Goal: Task Accomplishment & Management: Manage account settings

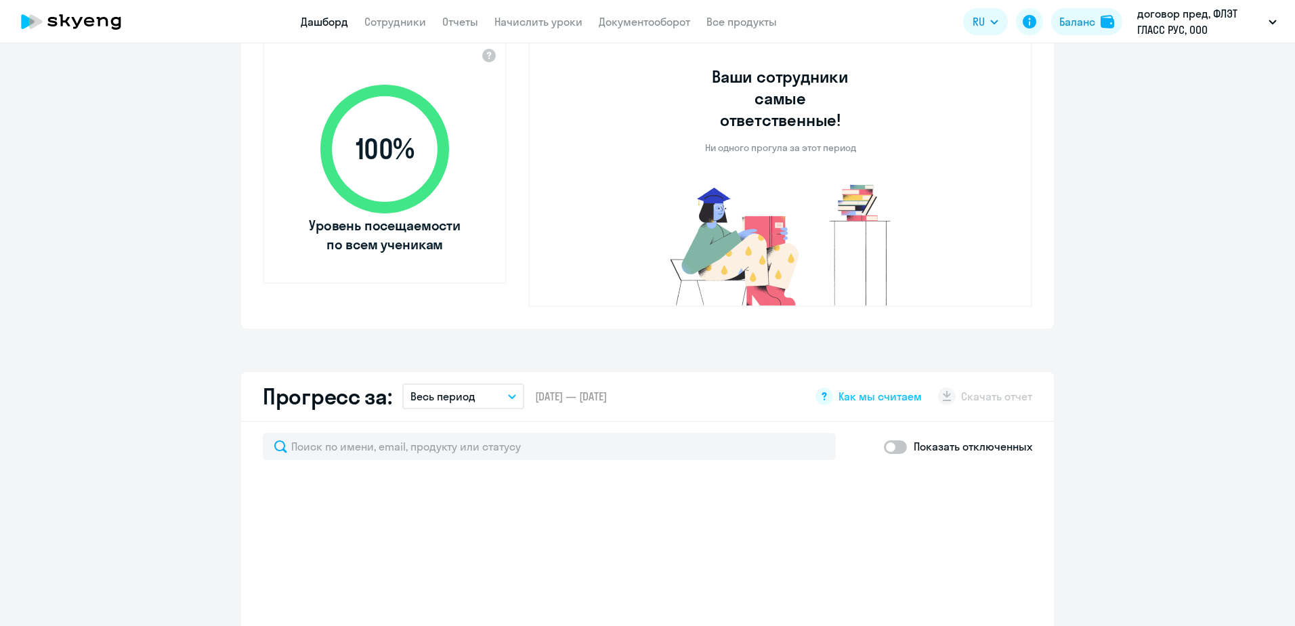
scroll to position [407, 0]
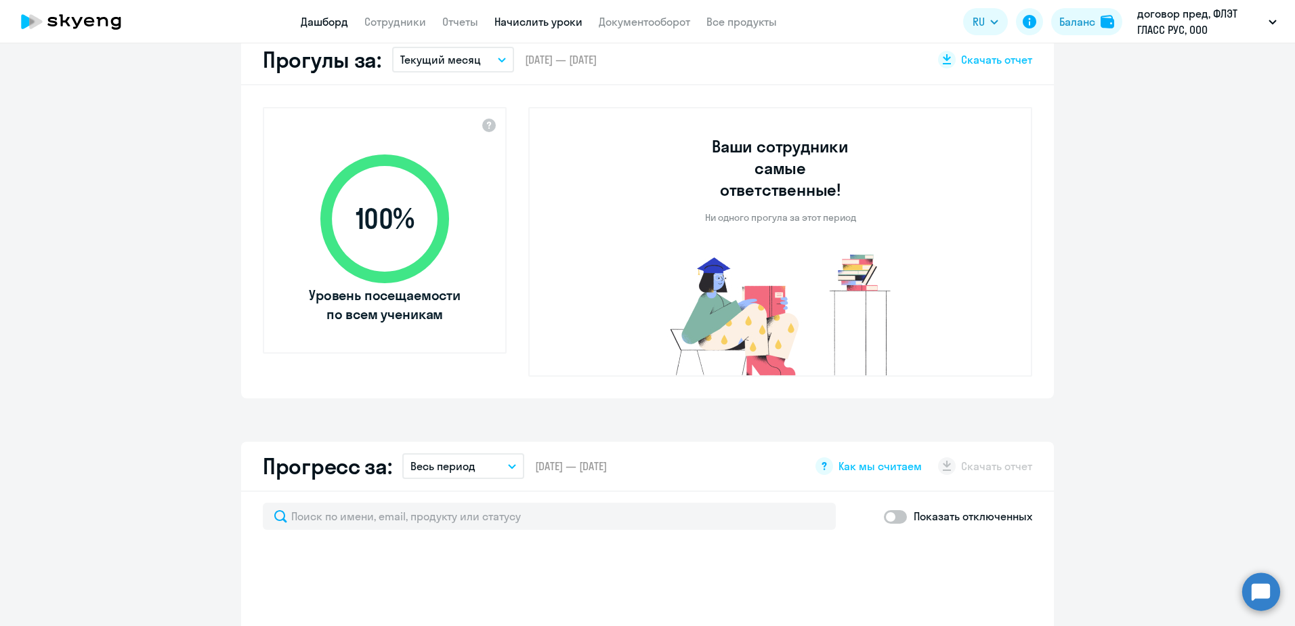
click at [537, 27] on link "Начислить уроки" at bounding box center [539, 22] width 88 height 14
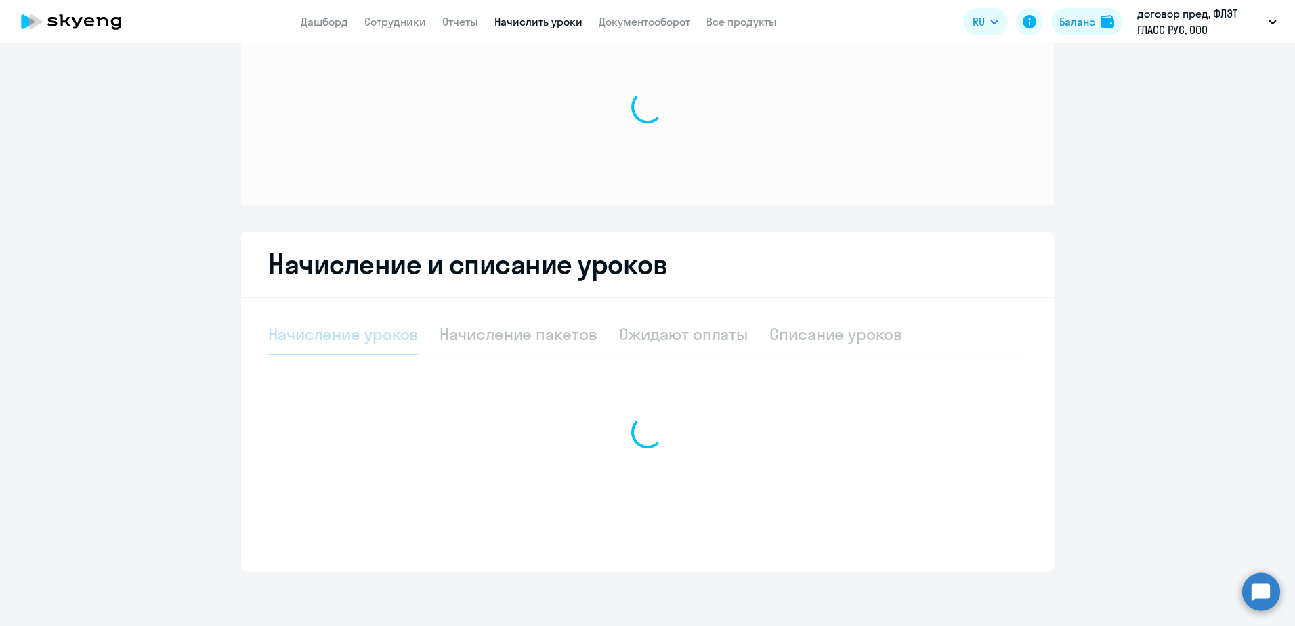
scroll to position [54, 0]
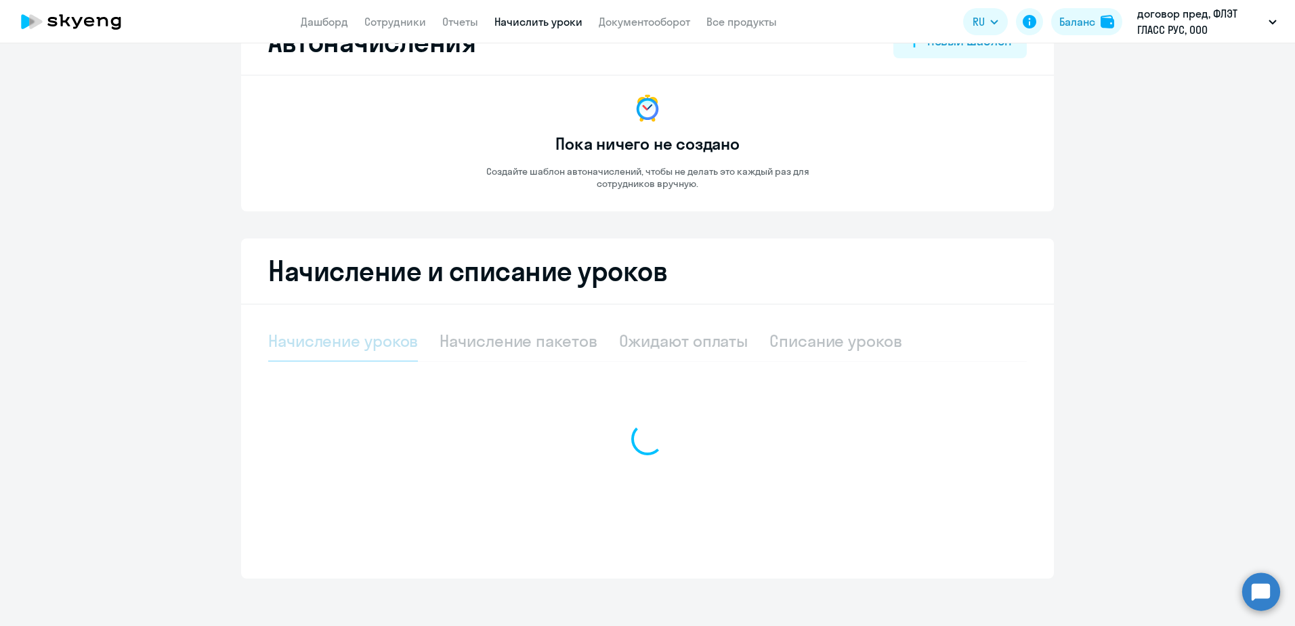
select select "10"
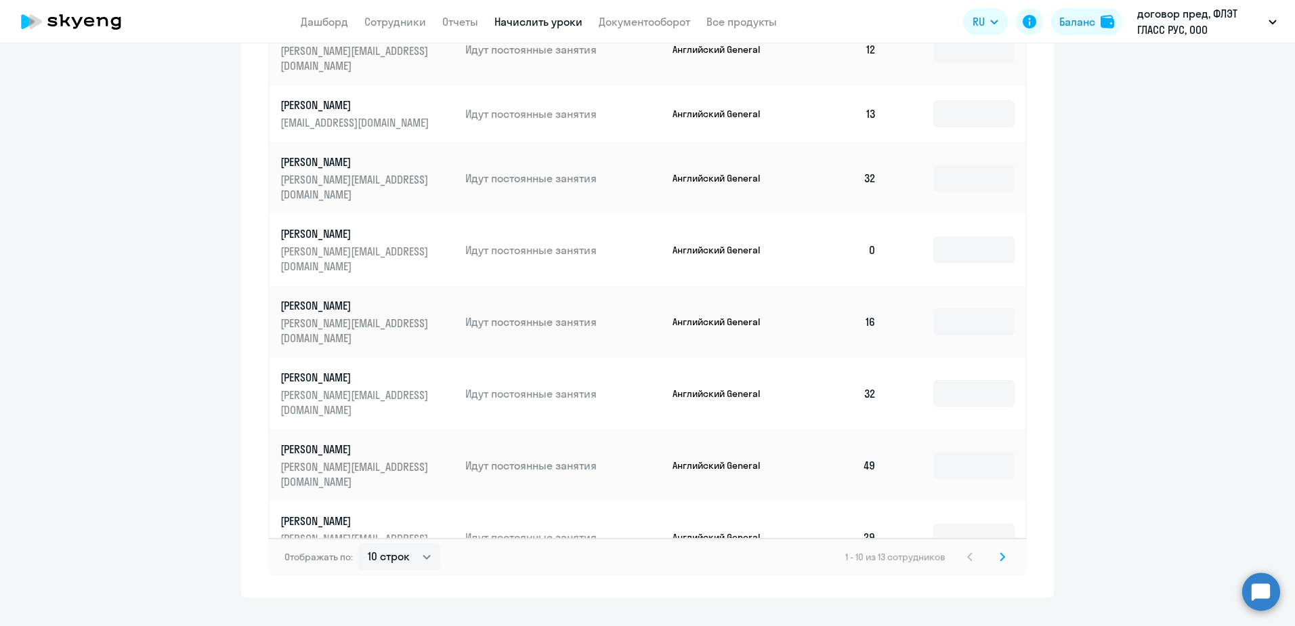
scroll to position [636, 0]
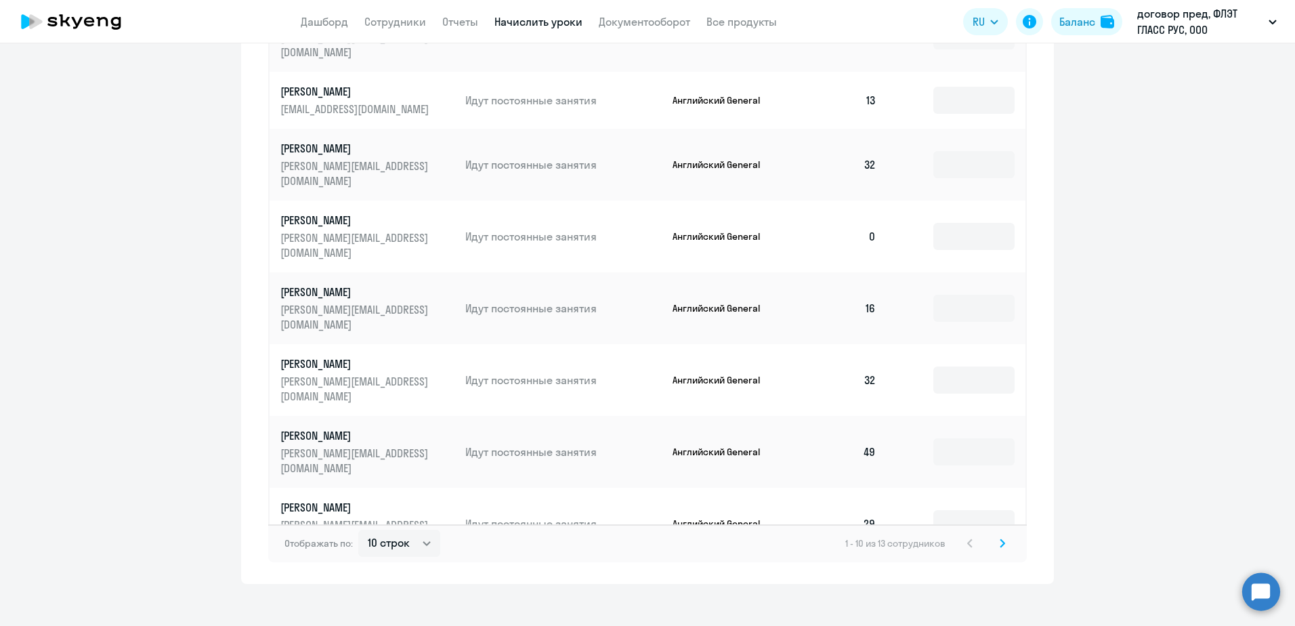
click at [1000, 539] on icon at bounding box center [1002, 543] width 5 height 9
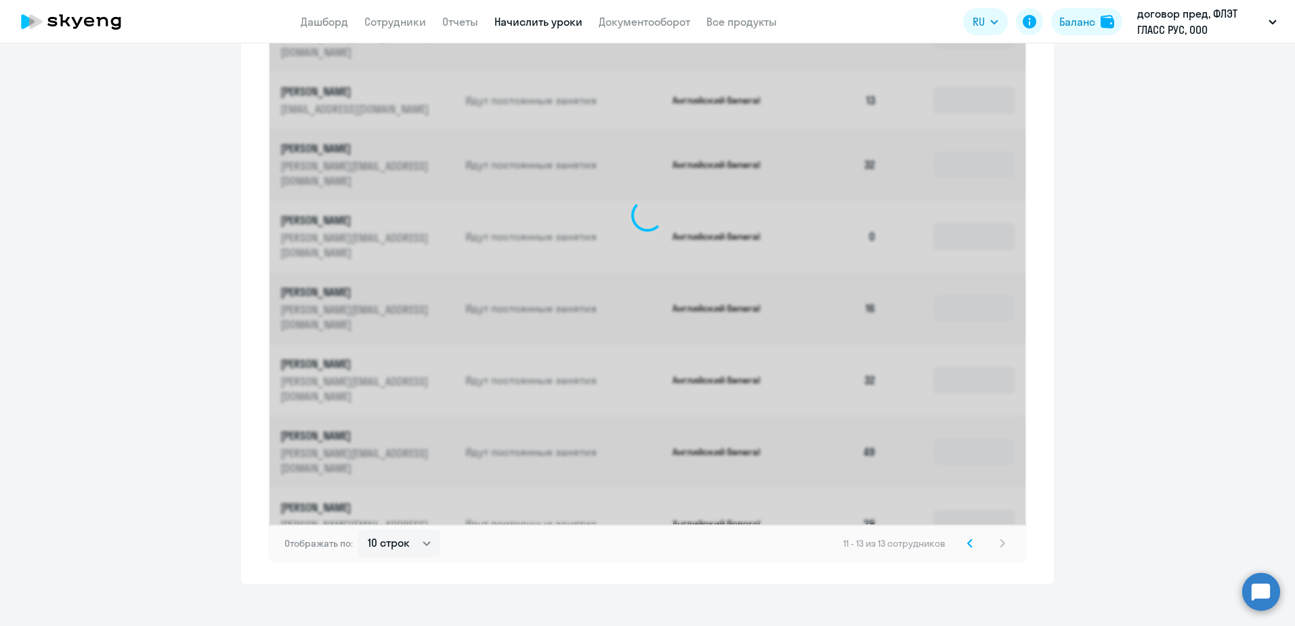
scroll to position [237, 0]
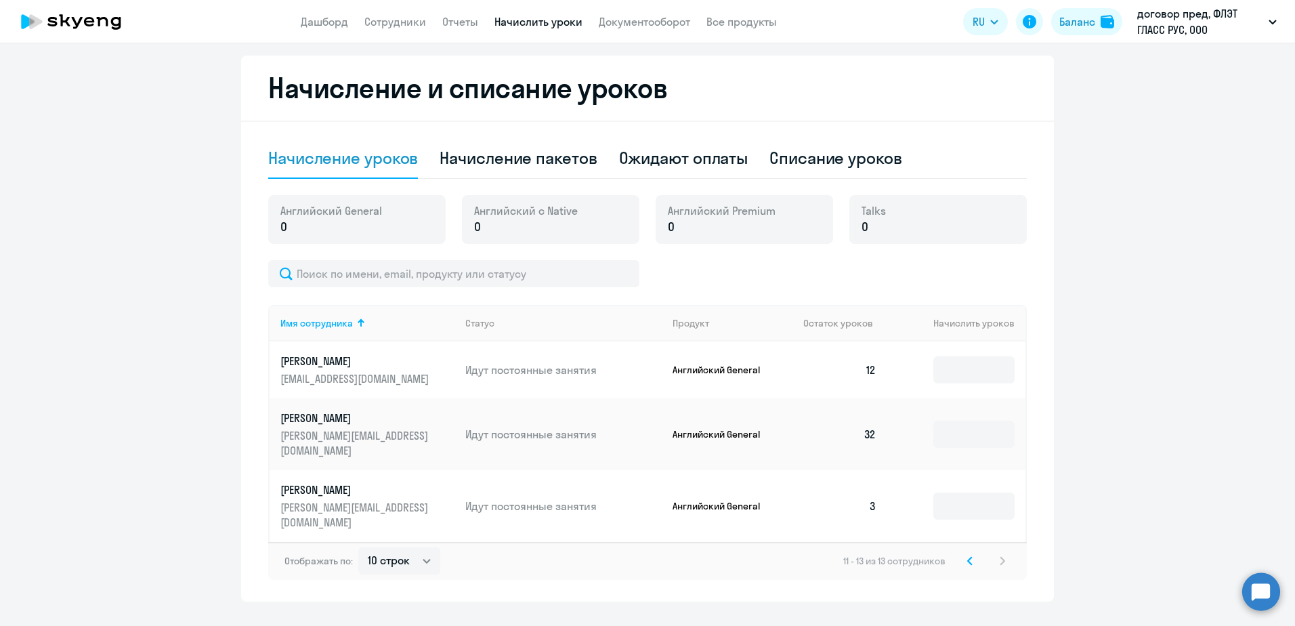
click at [337, 419] on p "[PERSON_NAME]" at bounding box center [356, 418] width 152 height 15
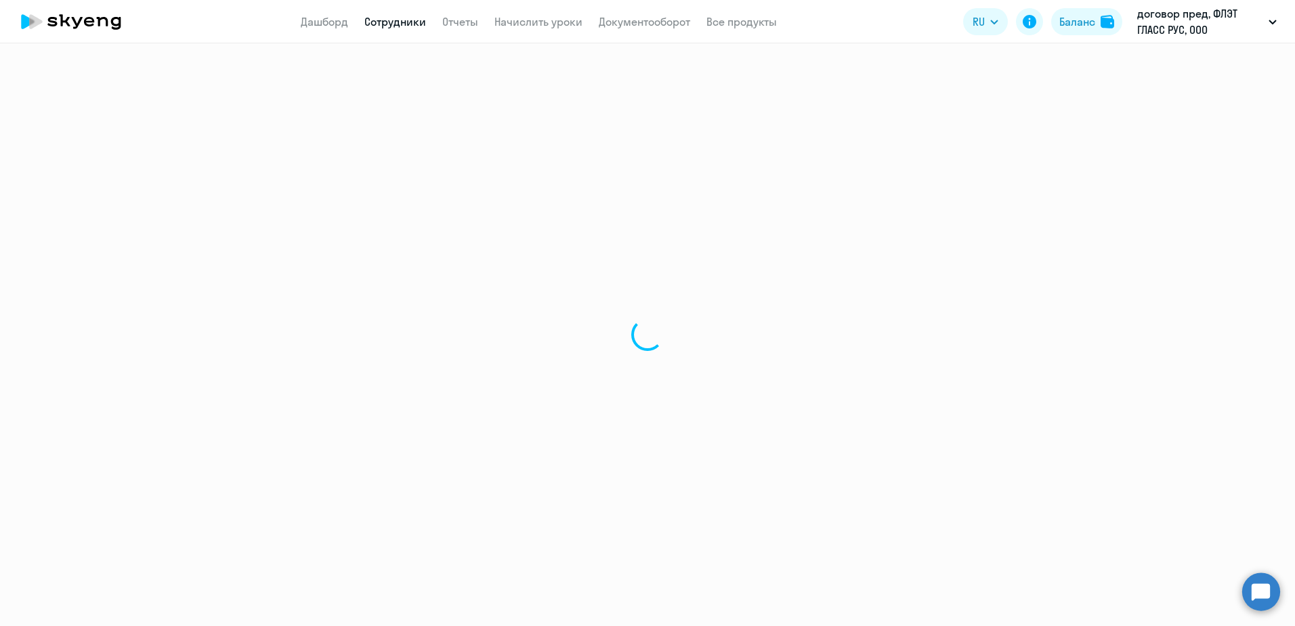
select select "english"
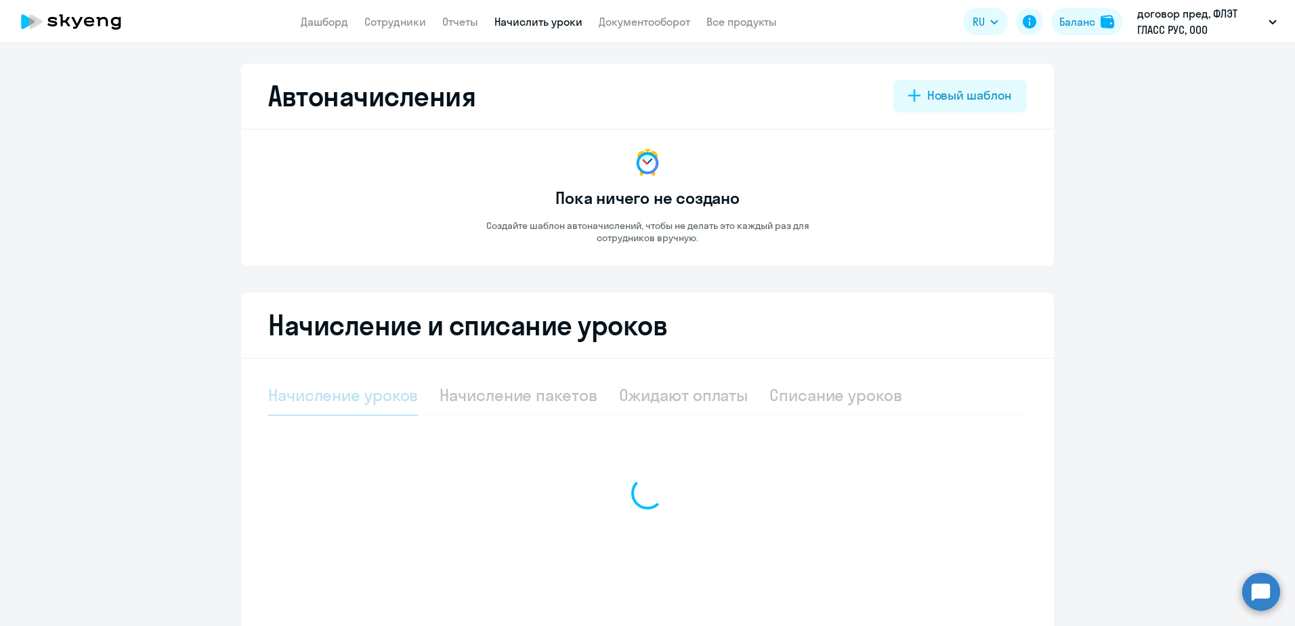
select select "10"
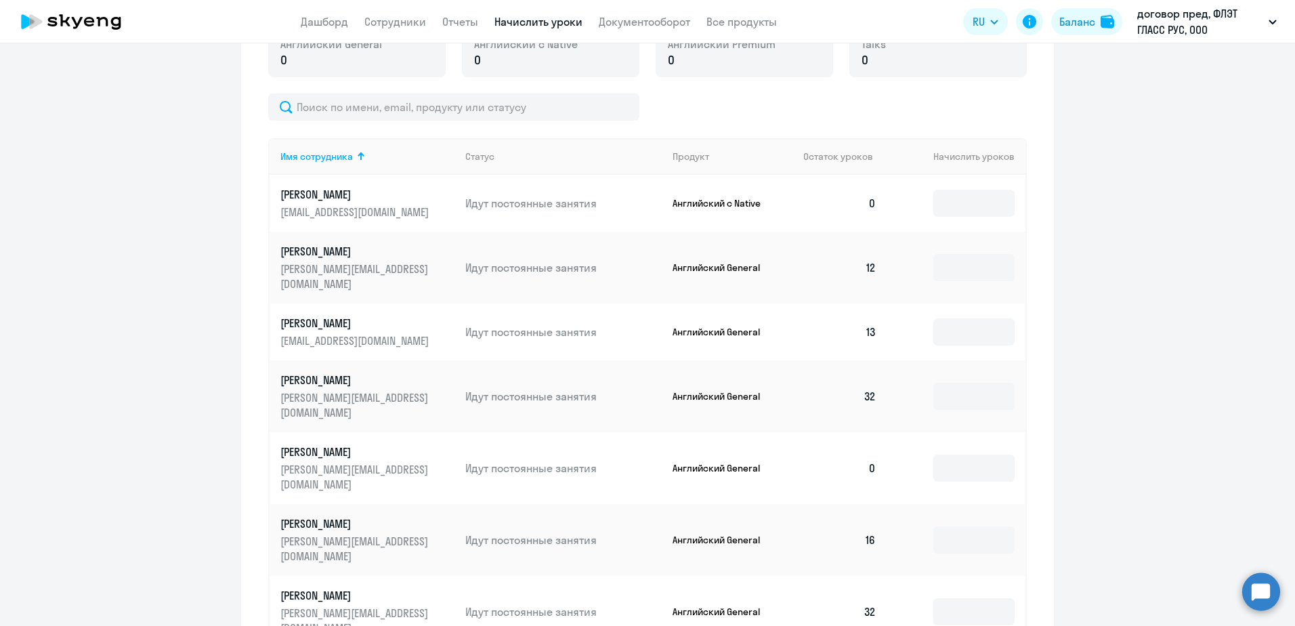
scroll to position [407, 0]
click at [360, 370] on p "[PERSON_NAME]" at bounding box center [356, 377] width 152 height 15
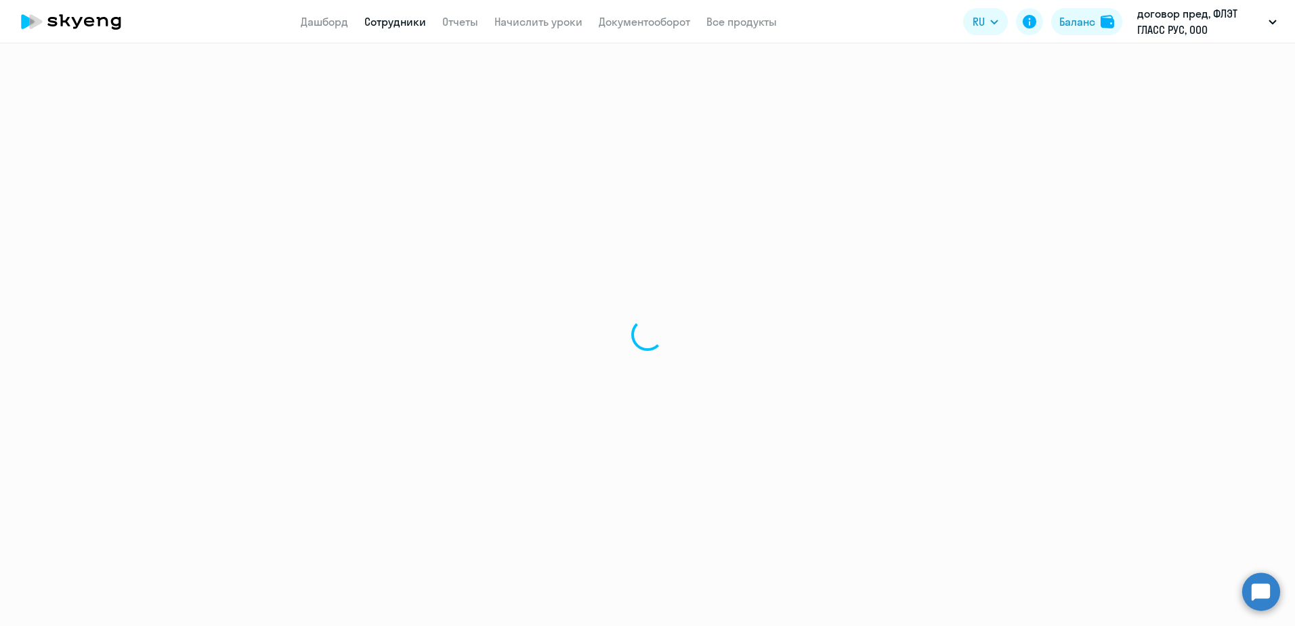
select select "english"
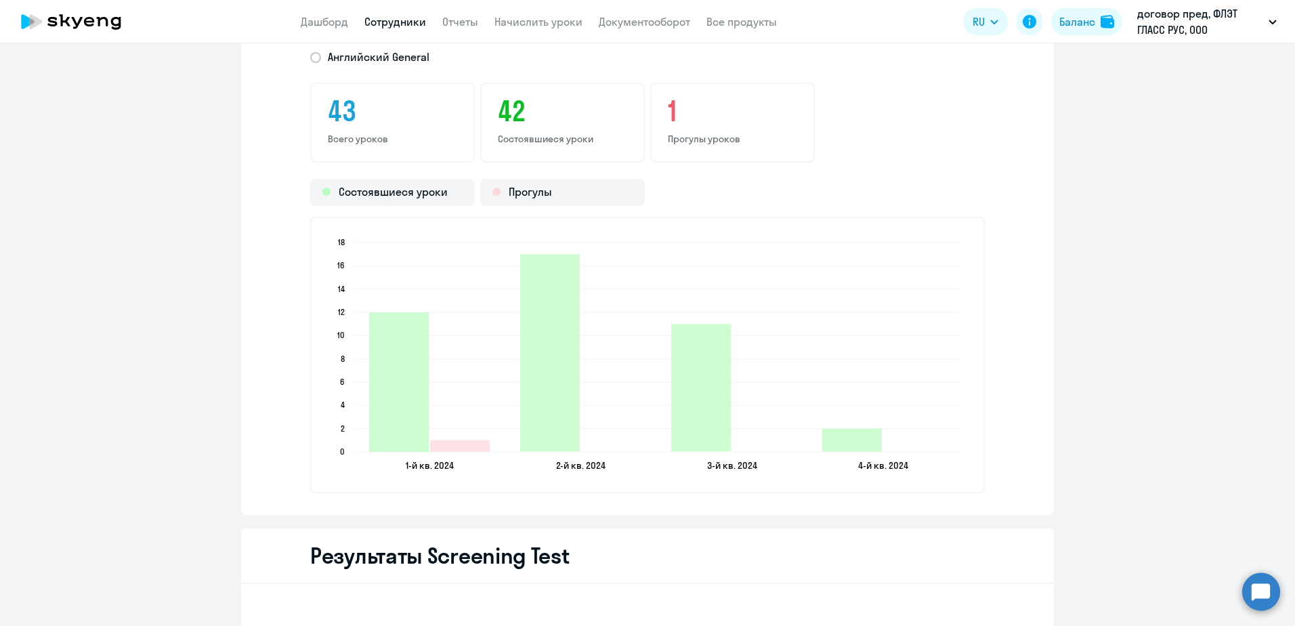
scroll to position [1897, 0]
